Goal: Task Accomplishment & Management: Manage account settings

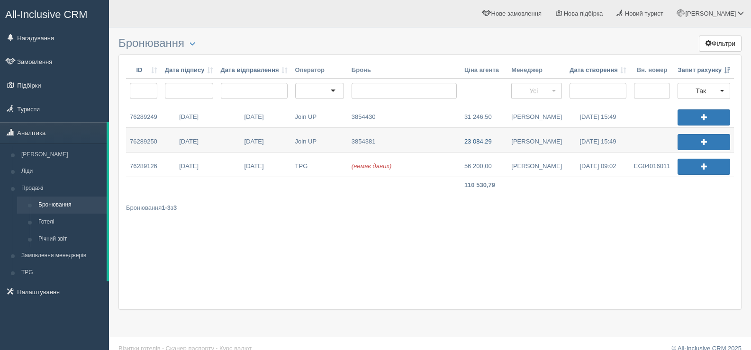
click at [489, 140] on link "23 084,29" at bounding box center [484, 140] width 47 height 24
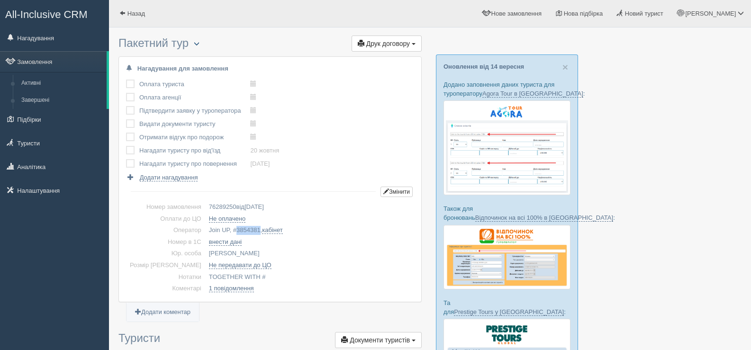
click at [199, 44] on span "button" at bounding box center [197, 44] width 6 height 6
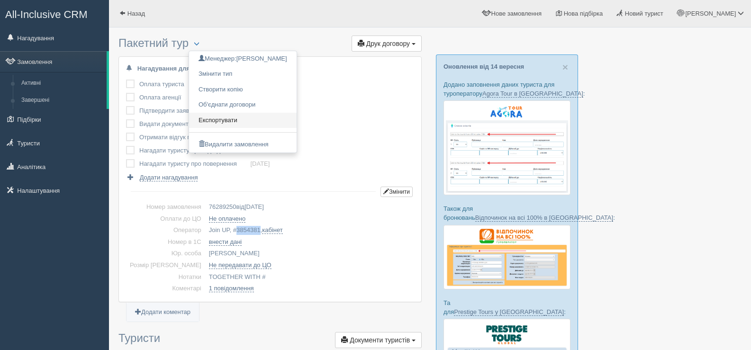
click at [230, 118] on link "Експортувати" at bounding box center [243, 121] width 108 height 16
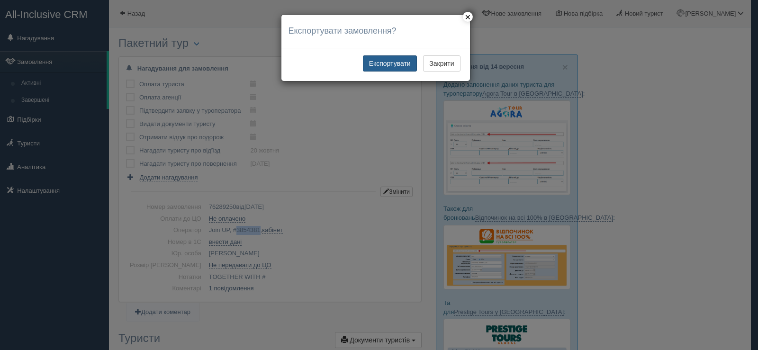
click at [395, 63] on button "Експортувати" at bounding box center [390, 63] width 54 height 16
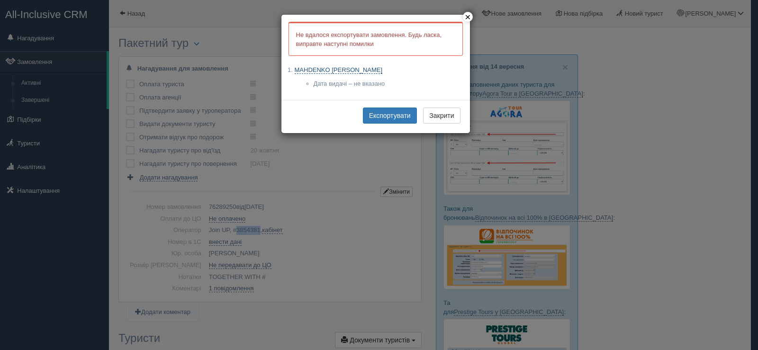
click at [332, 68] on link "MAHDENKO DIANA" at bounding box center [339, 70] width 88 height 8
click at [376, 113] on button "Експортувати" at bounding box center [390, 116] width 54 height 16
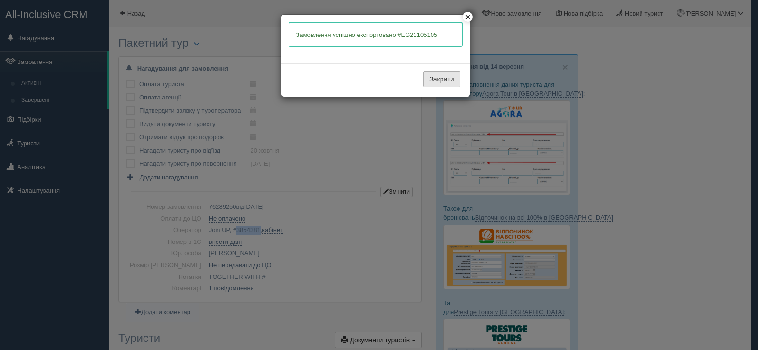
click at [435, 79] on button "Закрити" at bounding box center [441, 79] width 37 height 16
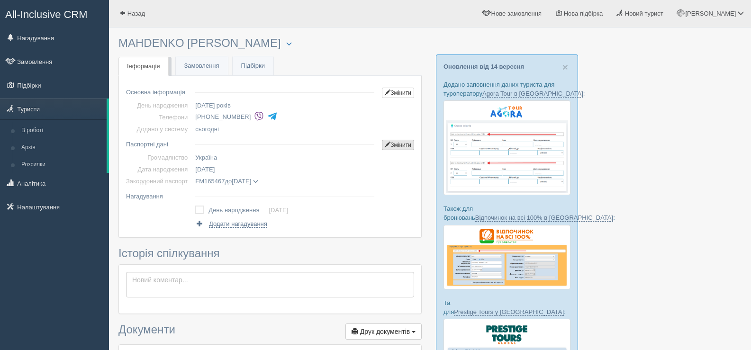
click at [403, 140] on link "Змінити" at bounding box center [398, 145] width 32 height 10
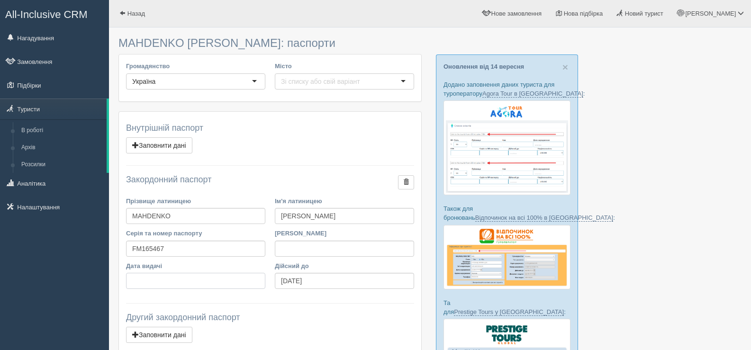
click at [142, 280] on input "Дата видачі" at bounding box center [195, 281] width 139 height 16
type input "07.03.2018"
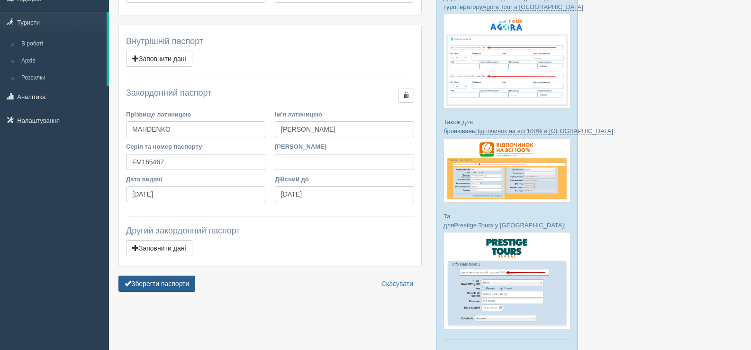
scroll to position [95, 0]
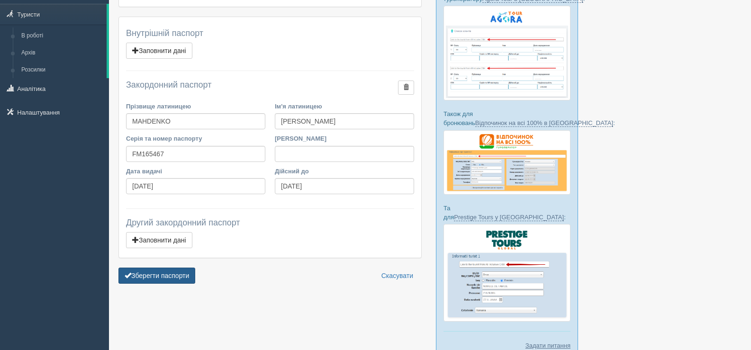
click at [159, 277] on button "Зберегти паспорти" at bounding box center [156, 276] width 77 height 16
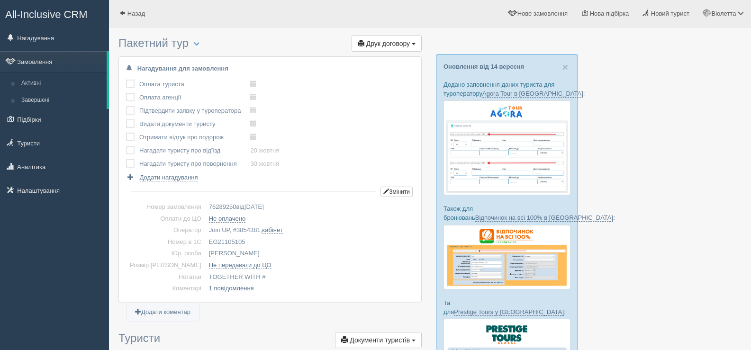
drag, startPoint x: 230, startPoint y: 241, endPoint x: 190, endPoint y: 236, distance: 41.1
click at [205, 237] on td "EG21105105" at bounding box center [309, 243] width 209 height 12
copy td "EG21105105"
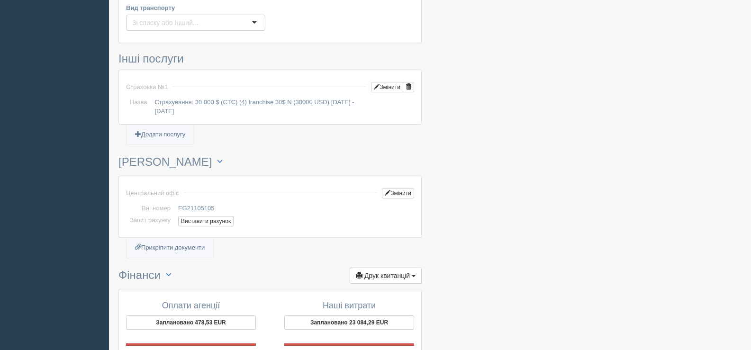
scroll to position [616, 0]
click at [212, 223] on button "Виставити рахунок" at bounding box center [205, 220] width 55 height 10
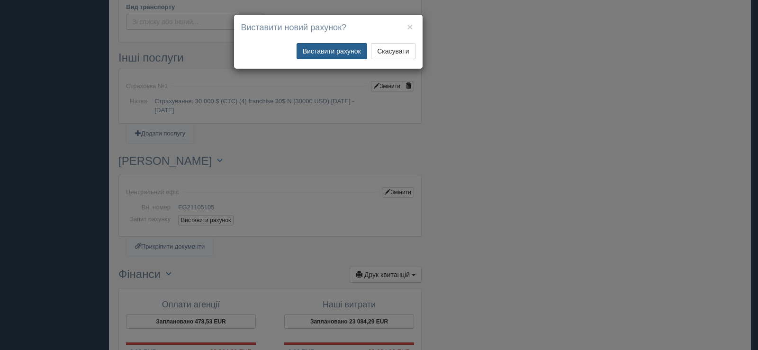
click at [331, 48] on button "Виставити рахунок" at bounding box center [332, 51] width 71 height 16
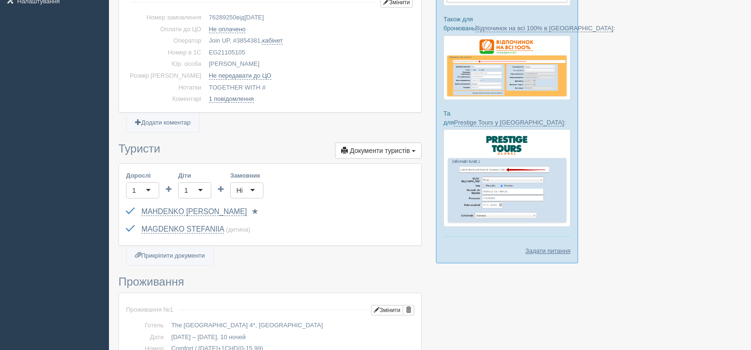
scroll to position [0, 0]
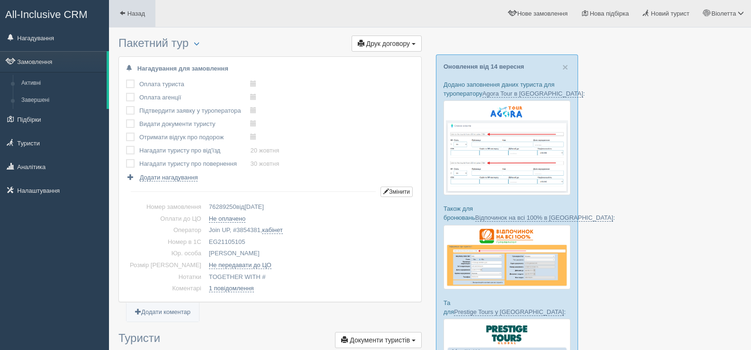
click at [119, 12] on span at bounding box center [122, 13] width 6 height 6
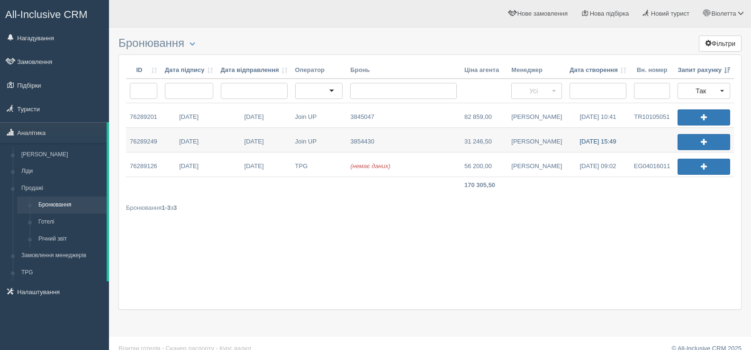
click at [585, 144] on link "[DATE] 15:49" at bounding box center [598, 140] width 64 height 24
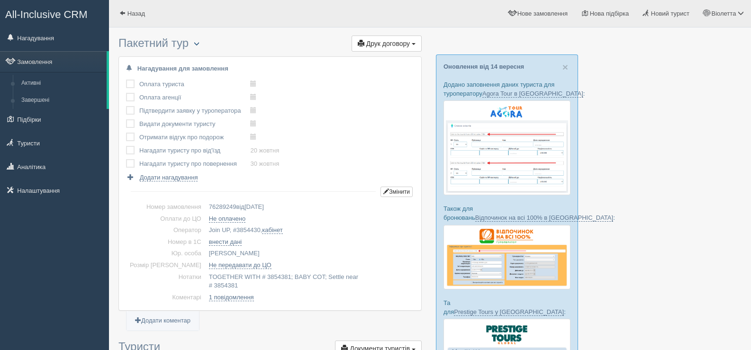
click at [198, 41] on span "button" at bounding box center [197, 44] width 6 height 6
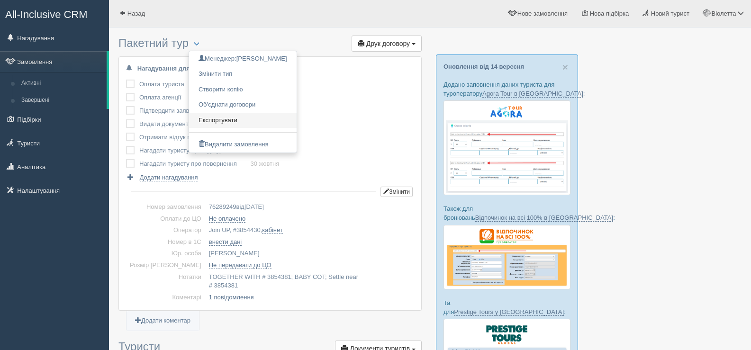
click at [219, 117] on link "Експортувати" at bounding box center [243, 121] width 108 height 16
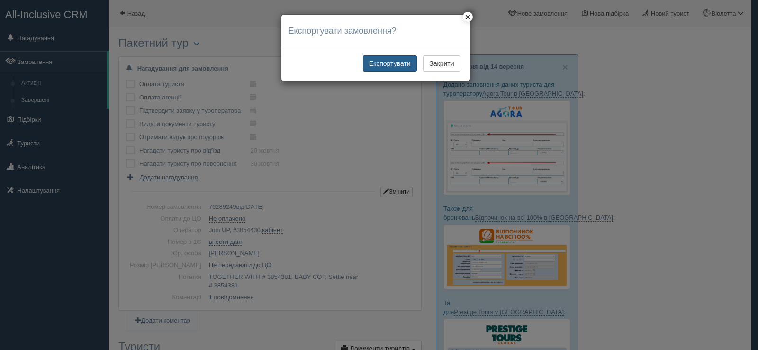
click at [385, 61] on button "Експортувати" at bounding box center [390, 63] width 54 height 16
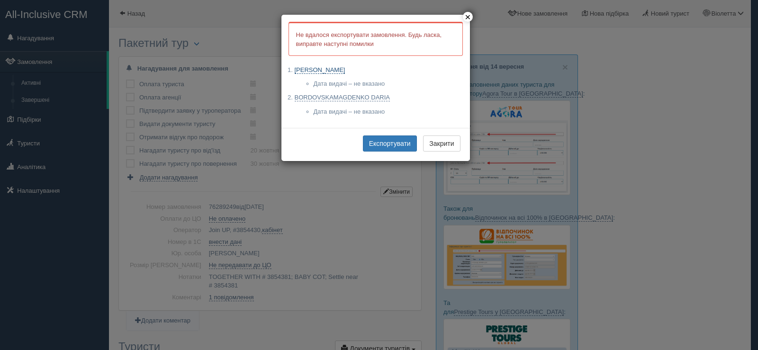
click at [337, 67] on link "[PERSON_NAME]" at bounding box center [320, 70] width 51 height 8
click at [324, 98] on link "BORDOVSKAMAGDENKO DARIA" at bounding box center [343, 98] width 96 height 8
click at [383, 142] on button "Експортувати" at bounding box center [390, 144] width 54 height 16
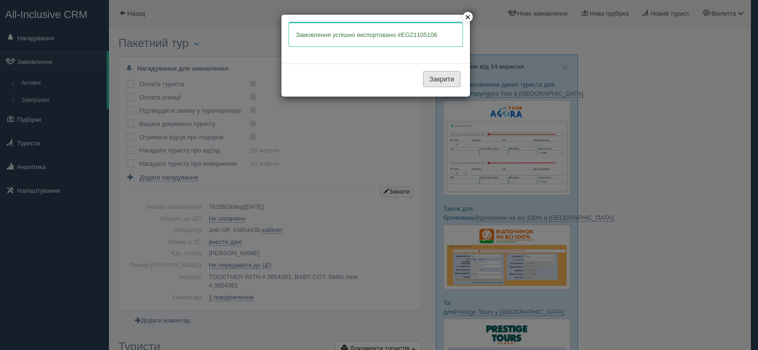
click at [428, 77] on button "Закрити" at bounding box center [441, 79] width 37 height 16
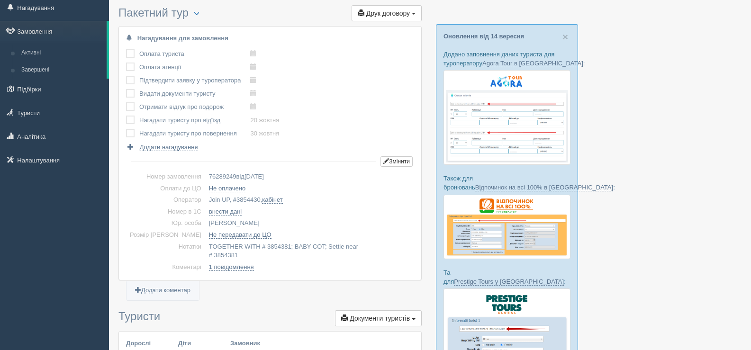
scroll to position [47, 0]
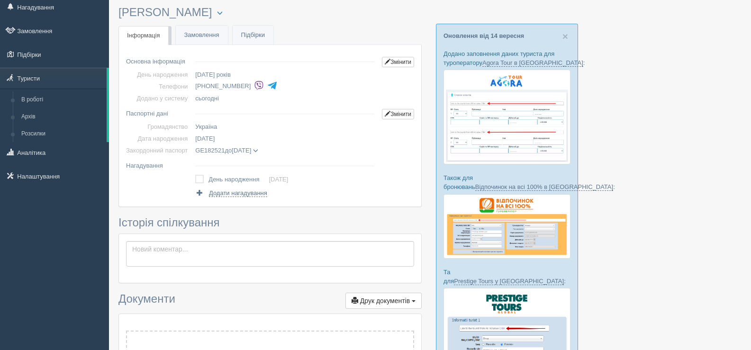
scroll to position [47, 0]
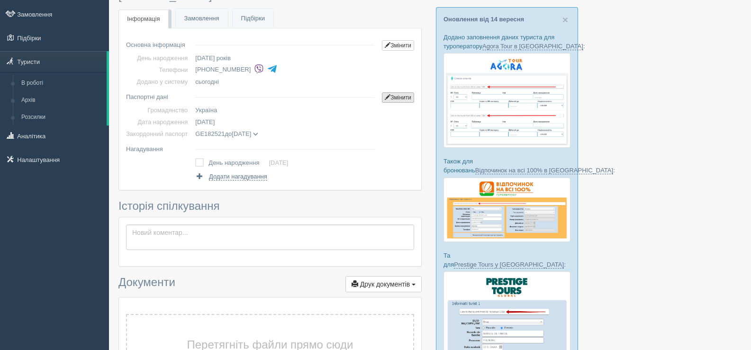
click at [397, 96] on link "Змінити" at bounding box center [398, 97] width 32 height 10
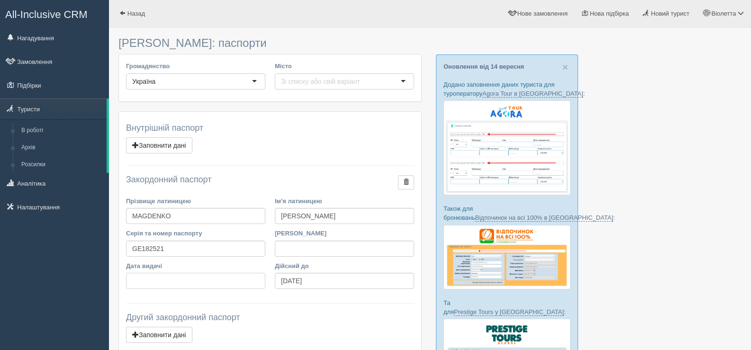
click at [137, 281] on input "Дата видачі" at bounding box center [195, 281] width 139 height 16
type input "[DATE]"
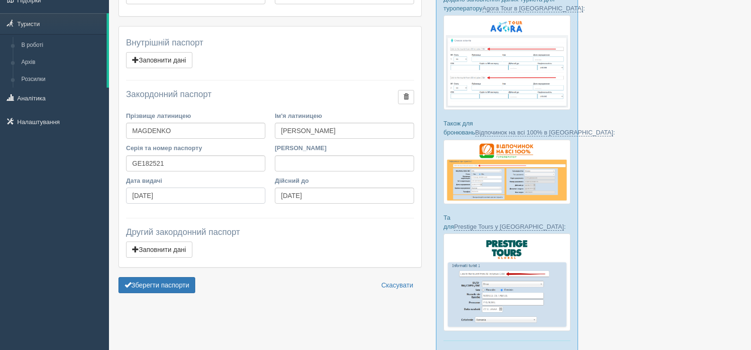
scroll to position [142, 0]
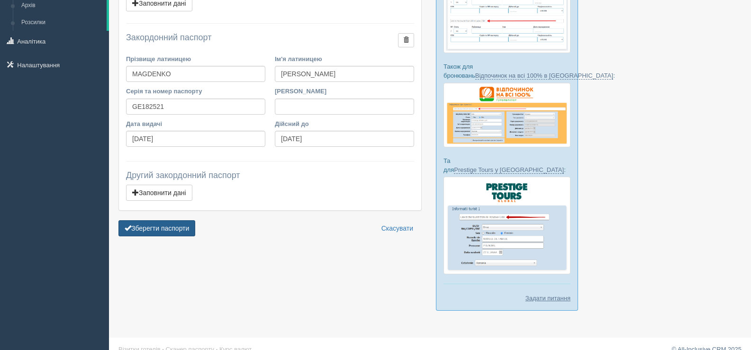
click at [145, 226] on button "Зберегти паспорти" at bounding box center [156, 228] width 77 height 16
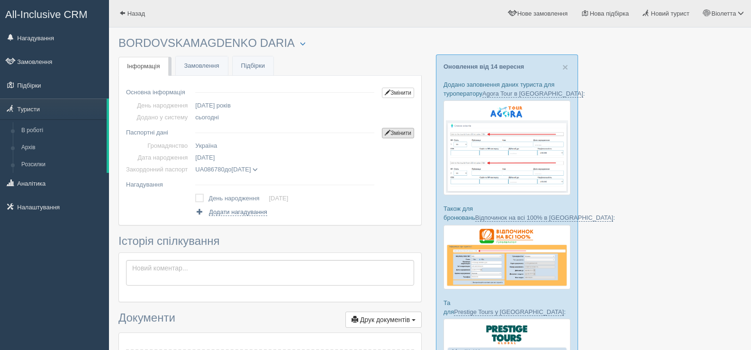
click at [399, 133] on link "Змінити" at bounding box center [398, 133] width 32 height 10
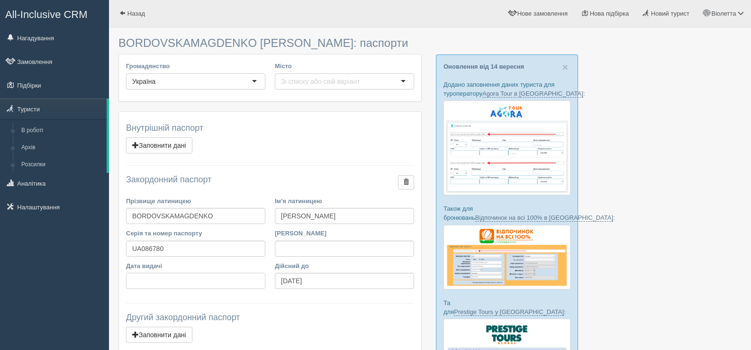
click at [130, 278] on input "Дата видачі" at bounding box center [195, 281] width 139 height 16
type input "[DATE]"
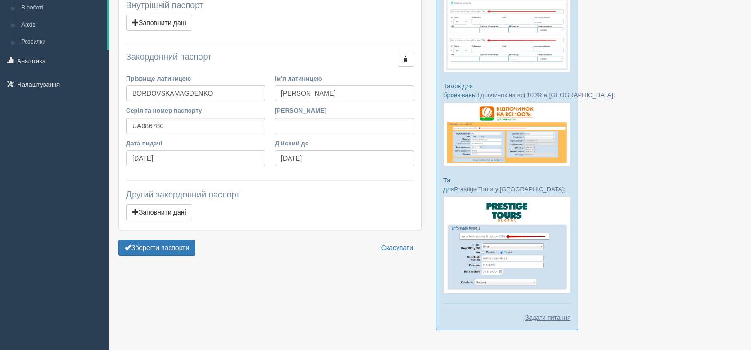
scroll to position [146, 0]
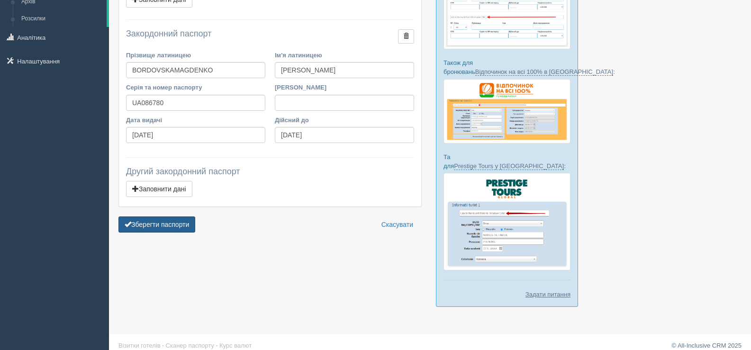
click at [170, 226] on button "Зберегти паспорти" at bounding box center [156, 225] width 77 height 16
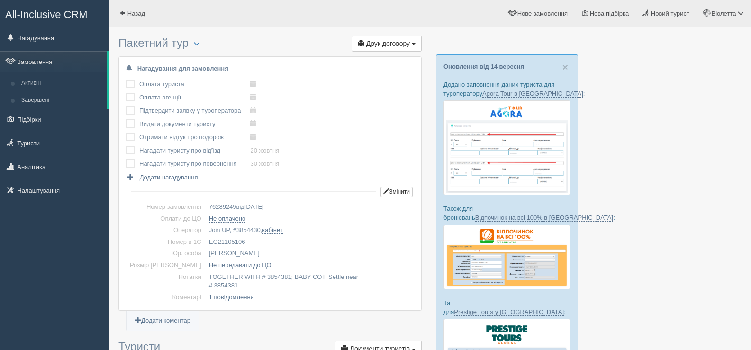
scroll to position [47, 0]
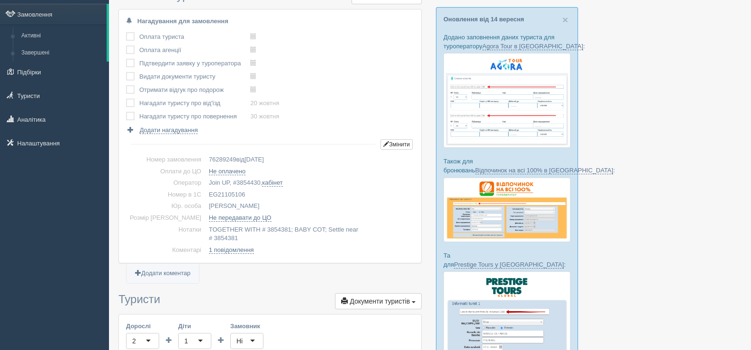
drag, startPoint x: 235, startPoint y: 195, endPoint x: 192, endPoint y: 191, distance: 42.9
click at [205, 191] on td "EG21105106" at bounding box center [309, 195] width 209 height 12
copy td "EG21105106"
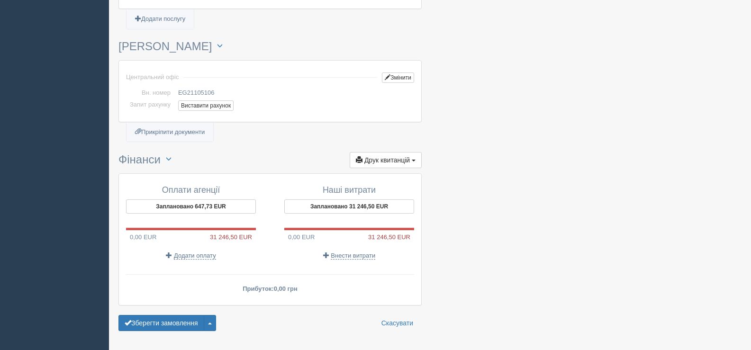
scroll to position [758, 0]
click at [201, 102] on button "Виставити рахунок" at bounding box center [205, 105] width 55 height 10
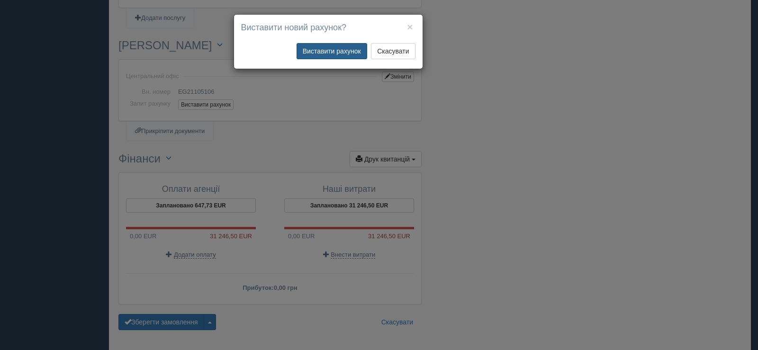
click at [310, 52] on button "Виставити рахунок" at bounding box center [332, 51] width 71 height 16
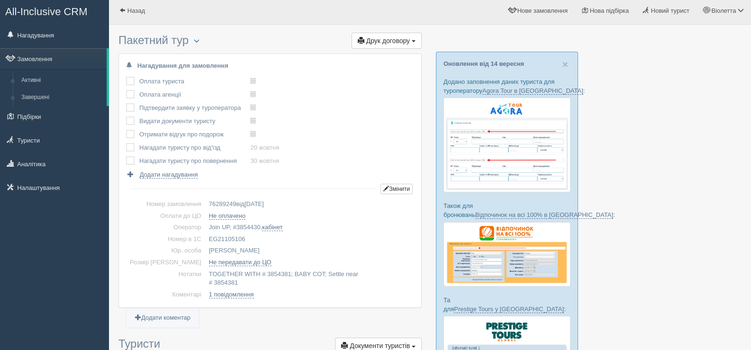
scroll to position [0, 0]
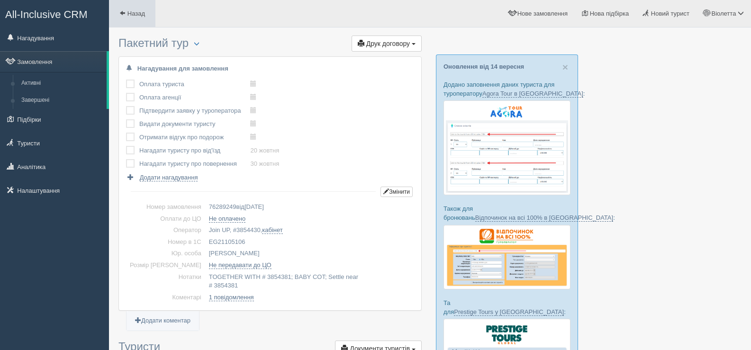
click at [123, 13] on span at bounding box center [122, 13] width 6 height 6
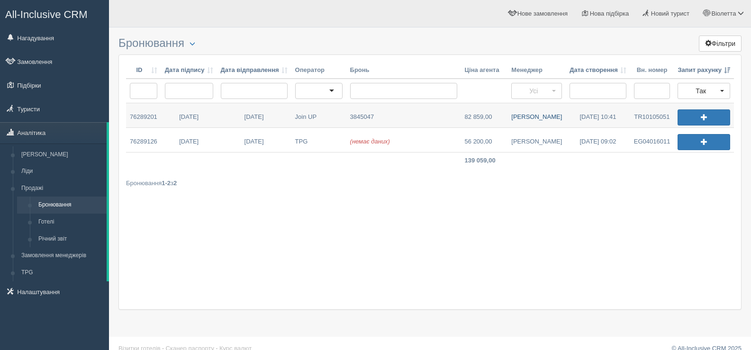
click at [531, 116] on link "Валентина К." at bounding box center [537, 115] width 58 height 24
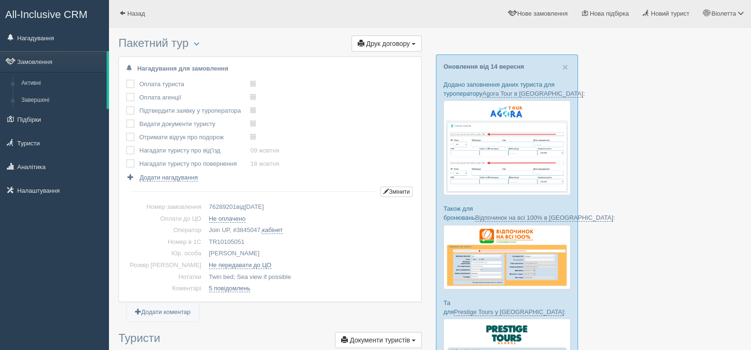
drag, startPoint x: 231, startPoint y: 237, endPoint x: 190, endPoint y: 239, distance: 41.8
click at [205, 239] on td "TR10105051" at bounding box center [309, 243] width 209 height 12
copy td "TR10105051"
click at [121, 10] on span at bounding box center [122, 13] width 6 height 6
